Goal: Use online tool/utility: Utilize a website feature to perform a specific function

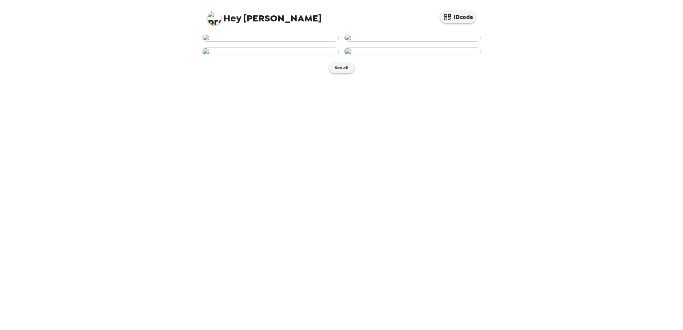
click at [451, 55] on img at bounding box center [412, 52] width 136 height 8
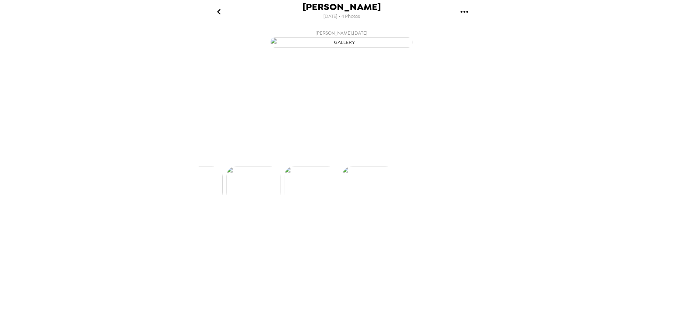
scroll to position [0, 172]
click at [312, 164] on button "Backdrops" at bounding box center [325, 153] width 63 height 21
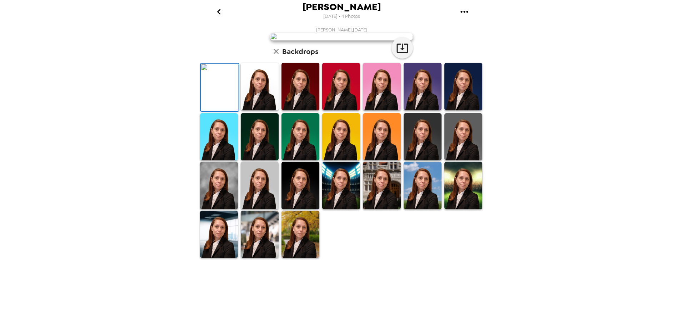
scroll to position [99, 0]
click at [254, 258] on img at bounding box center [260, 235] width 38 height 48
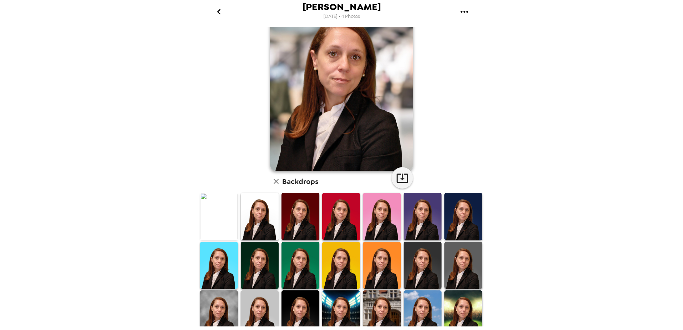
scroll to position [0, 0]
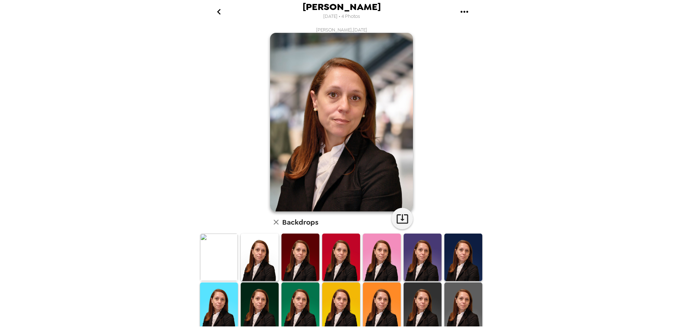
click at [220, 11] on icon "go back" at bounding box center [218, 11] width 11 height 11
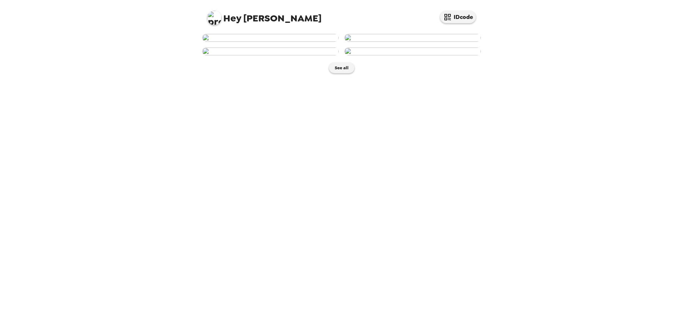
click at [272, 42] on img at bounding box center [270, 38] width 136 height 8
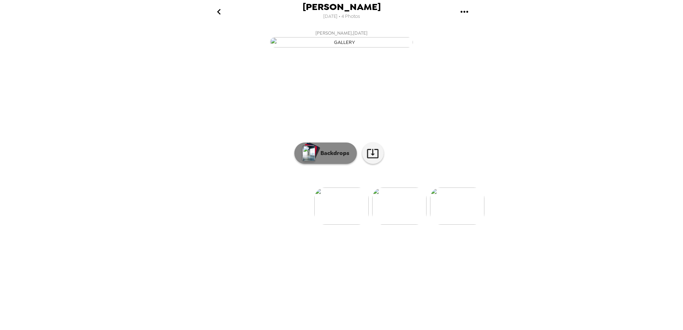
click at [331, 164] on button "Backdrops" at bounding box center [325, 153] width 63 height 21
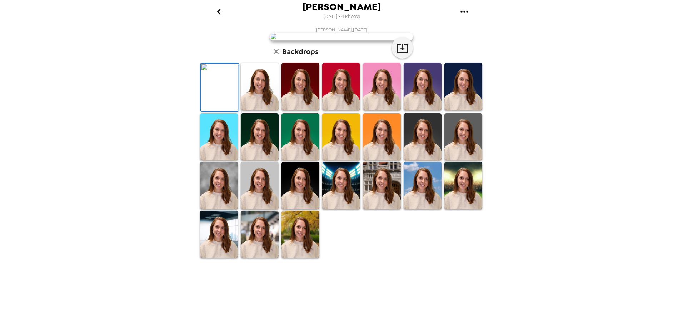
scroll to position [99, 0]
click at [288, 258] on img at bounding box center [301, 235] width 38 height 48
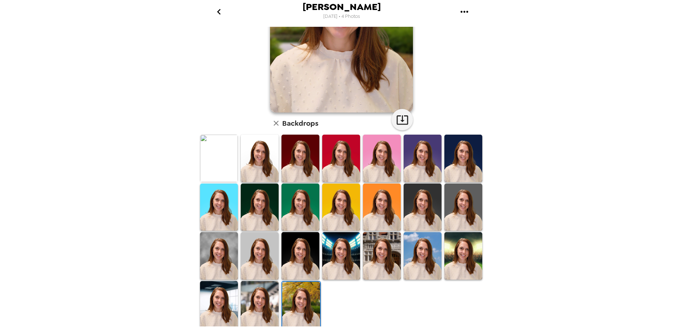
scroll to position [0, 0]
click at [254, 302] on img at bounding box center [260, 305] width 38 height 48
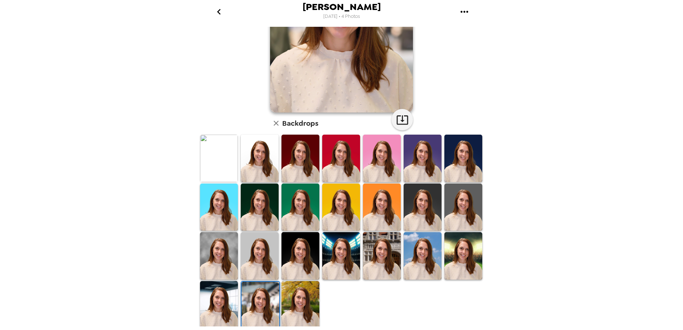
click at [301, 309] on img at bounding box center [301, 305] width 38 height 48
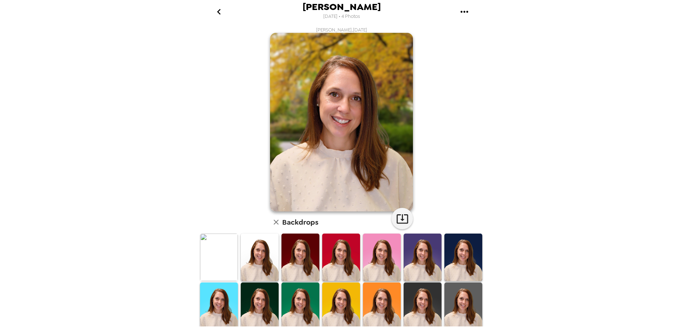
drag, startPoint x: 353, startPoint y: 129, endPoint x: 317, endPoint y: 157, distance: 45.1
click at [317, 154] on img at bounding box center [341, 122] width 143 height 179
click at [399, 220] on icon "button" at bounding box center [402, 218] width 11 height 9
